Goal: Information Seeking & Learning: Learn about a topic

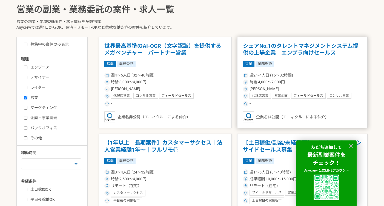
scroll to position [122, 0]
click at [267, 51] on h1 "シェアNo.1のタレントマネジメントシステム提供の上場企業　エンプラ向けセールス" at bounding box center [302, 49] width 119 height 14
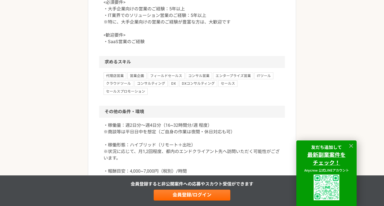
scroll to position [555, 0]
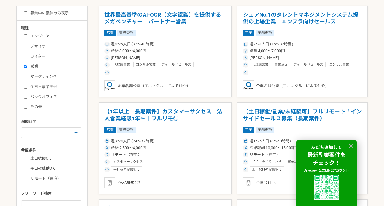
scroll to position [176, 0]
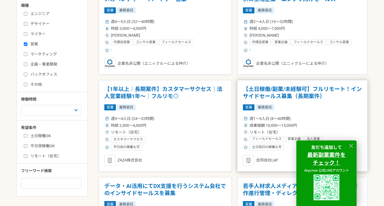
click at [263, 89] on h1 "【土日稼働/副業/未経験可】フルリモート！インサイドセールス募集（長期案件）" at bounding box center [302, 93] width 119 height 14
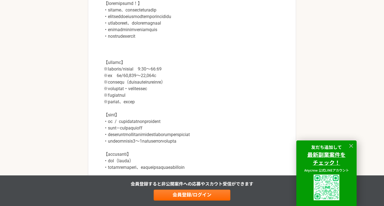
scroll to position [669, 0]
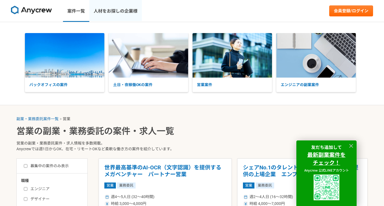
click at [114, 13] on link "人材をお探しの企業様" at bounding box center [115, 11] width 53 height 22
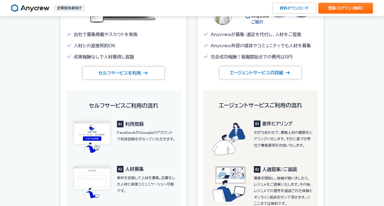
scroll to position [773, 0]
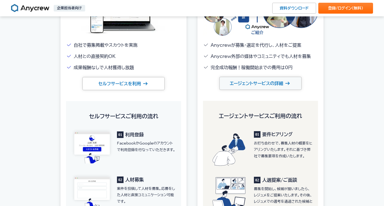
click at [244, 86] on link "エージェントサービスの詳細" at bounding box center [260, 83] width 82 height 13
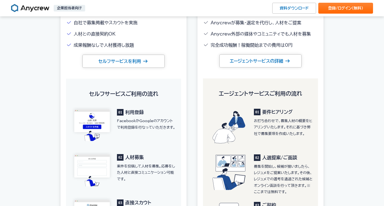
scroll to position [767, 0]
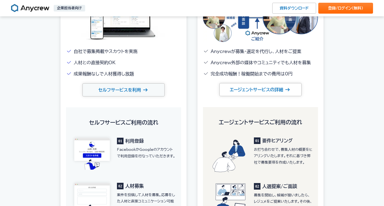
click at [147, 92] on link "セルフサービスを利用" at bounding box center [123, 90] width 82 height 13
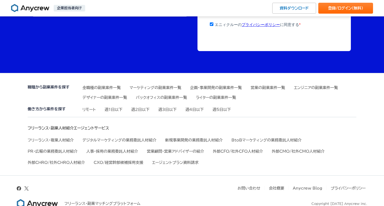
scroll to position [1876, 0]
